Goal: Transaction & Acquisition: Purchase product/service

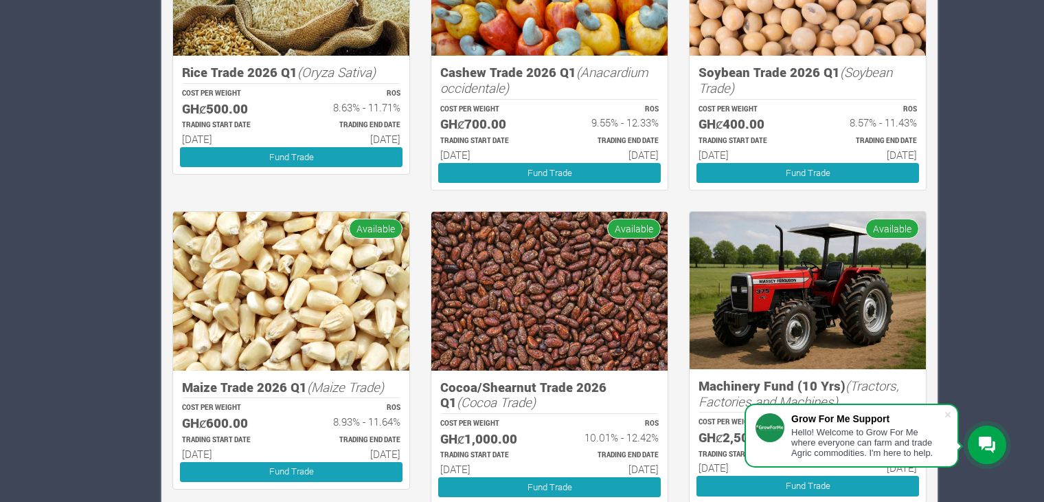
scroll to position [1354, 0]
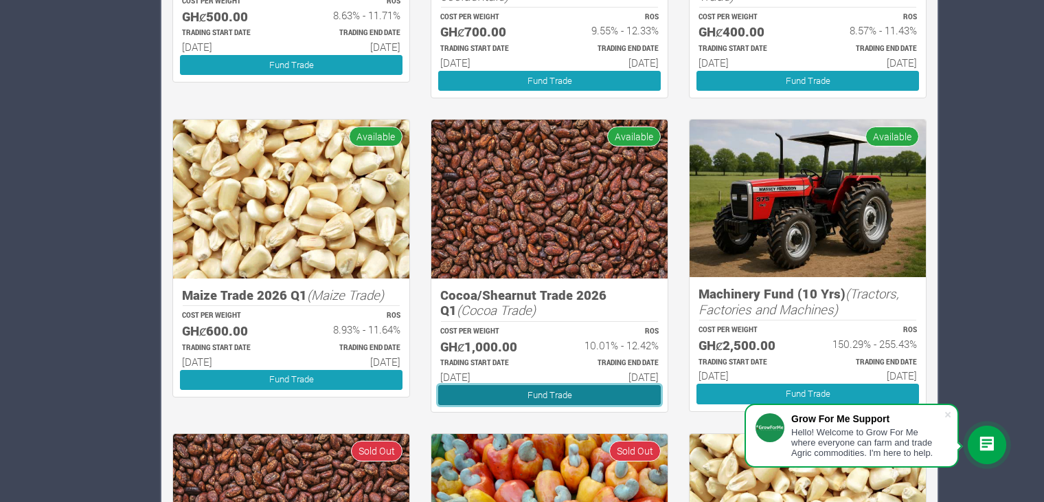
click at [495, 399] on link "Fund Trade" at bounding box center [549, 395] width 223 height 20
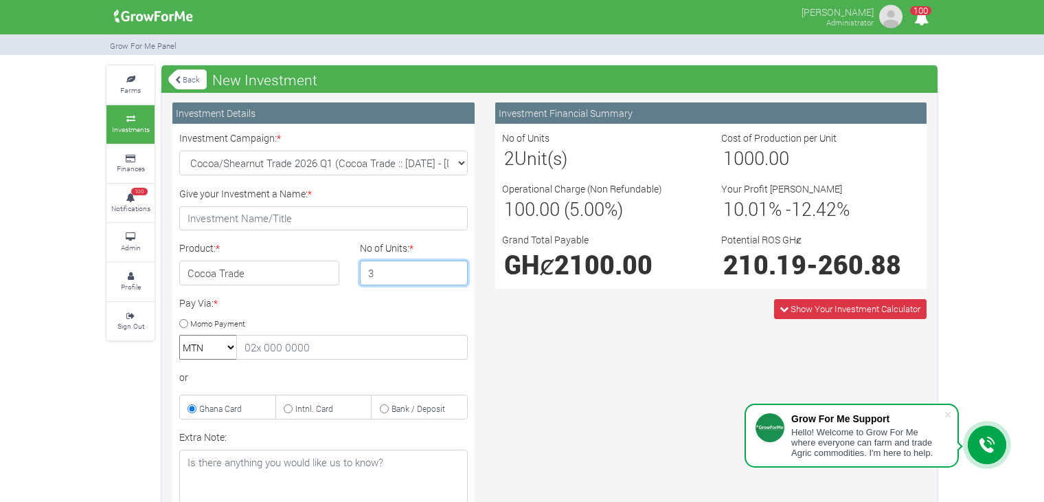
click at [452, 265] on input "3" at bounding box center [414, 272] width 109 height 25
click at [452, 265] on input "4" at bounding box center [414, 272] width 109 height 25
click at [452, 265] on input "5" at bounding box center [414, 272] width 109 height 25
click at [452, 277] on input "4" at bounding box center [414, 272] width 109 height 25
click at [452, 277] on input "3" at bounding box center [414, 272] width 109 height 25
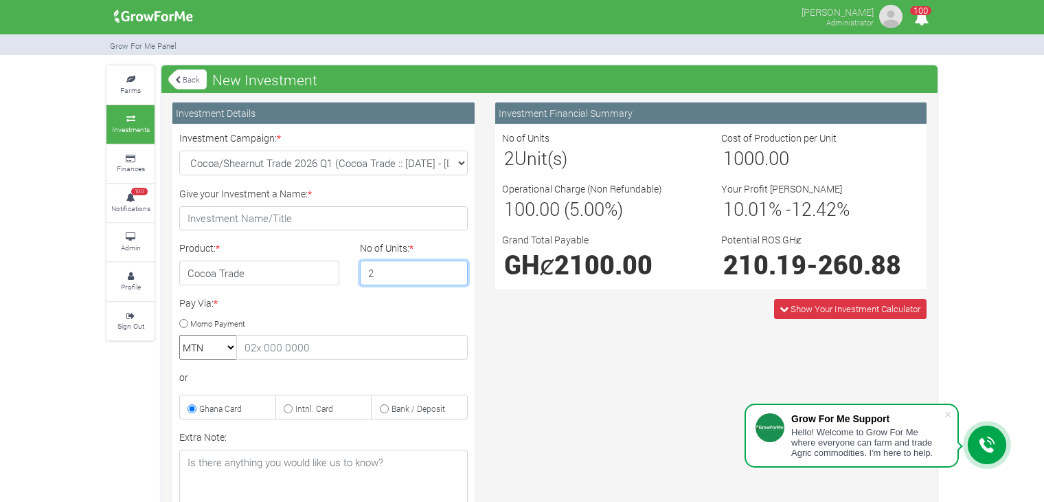
type input "2"
click at [452, 277] on input "2" at bounding box center [414, 272] width 109 height 25
click at [177, 87] on link "Back" at bounding box center [187, 79] width 38 height 23
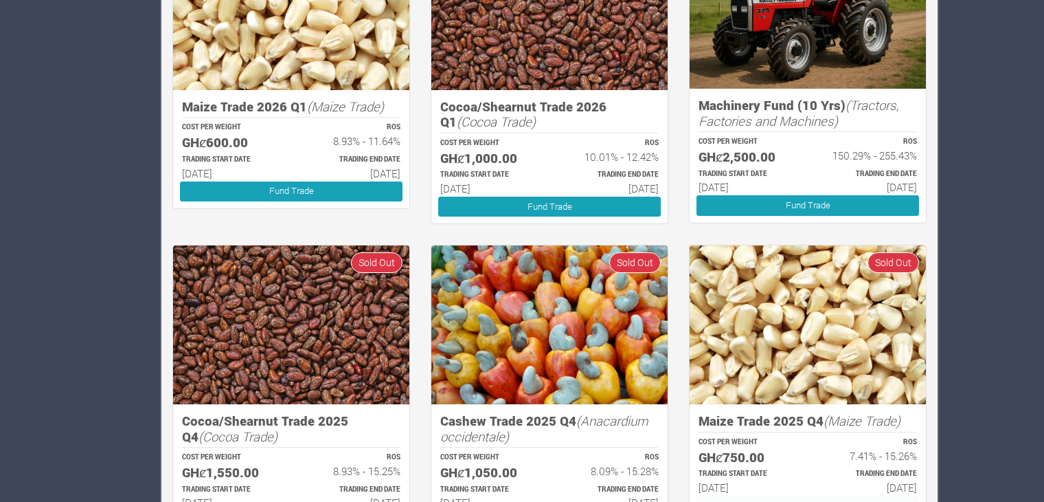
scroll to position [1546, 0]
